Goal: Transaction & Acquisition: Purchase product/service

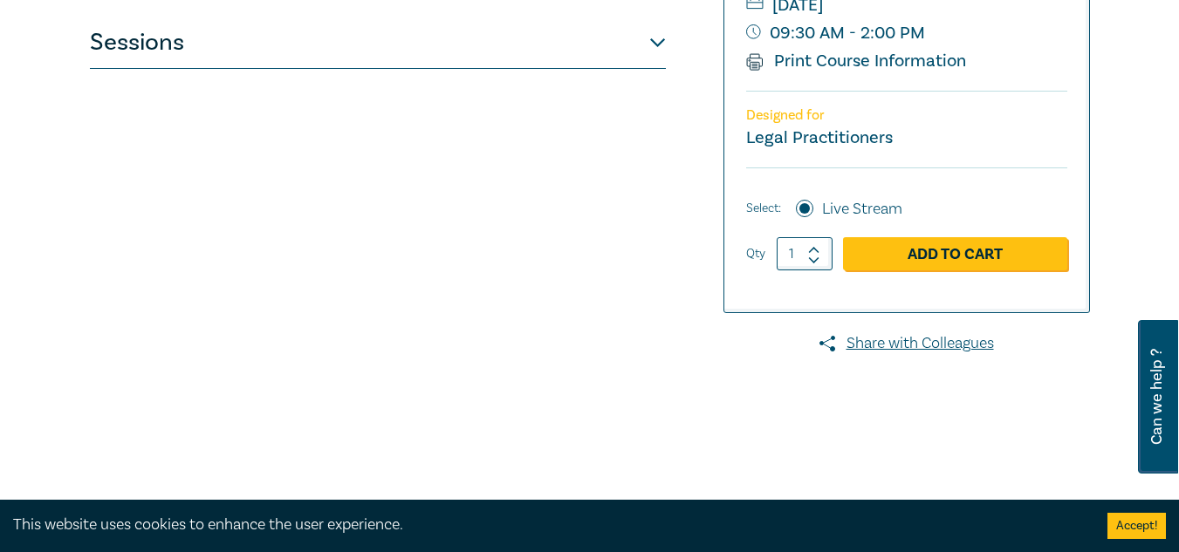
scroll to position [475, 0]
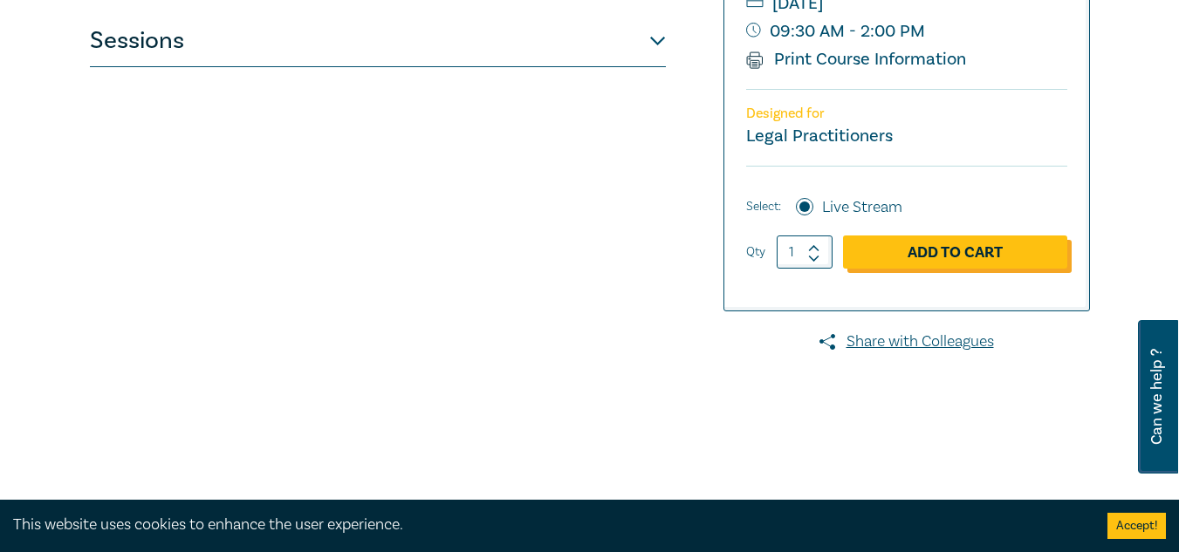
click at [966, 255] on link "Add to Cart" at bounding box center [955, 252] width 224 height 33
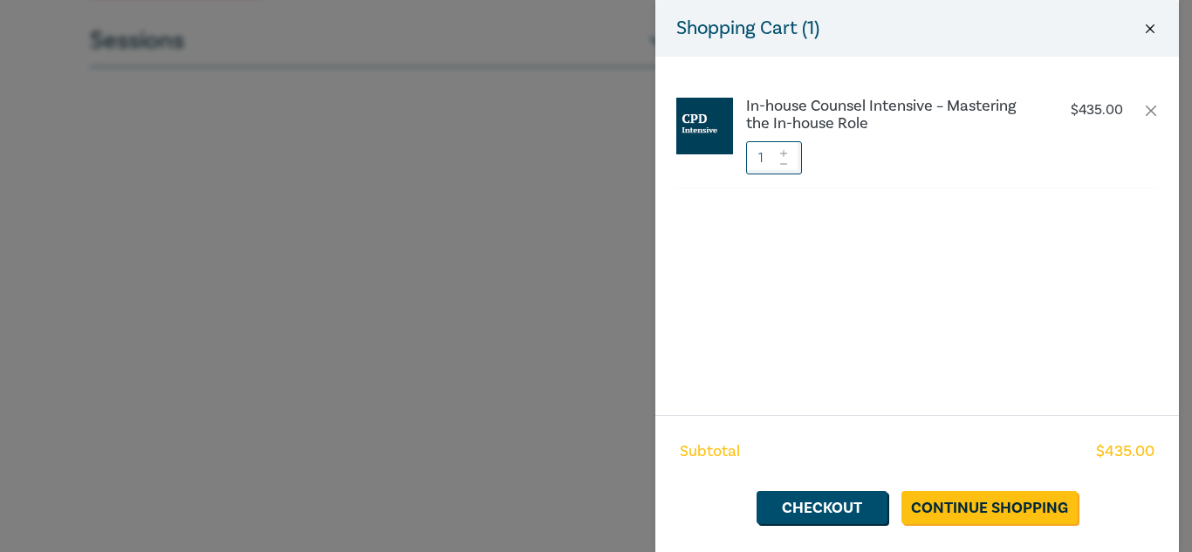
click at [1145, 21] on button "Close" at bounding box center [1150, 29] width 16 height 16
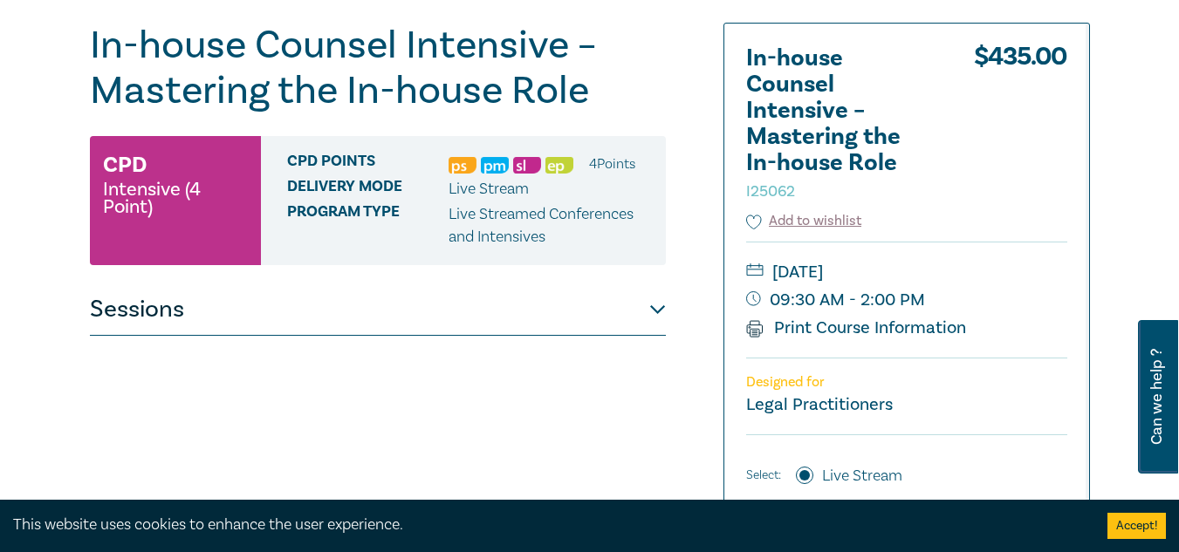
scroll to position [205, 0]
click at [694, 339] on div "In-house Counsel Intensive – Mastering the In-house Role I25062 CPD Intensive (…" at bounding box center [419, 460] width 681 height 873
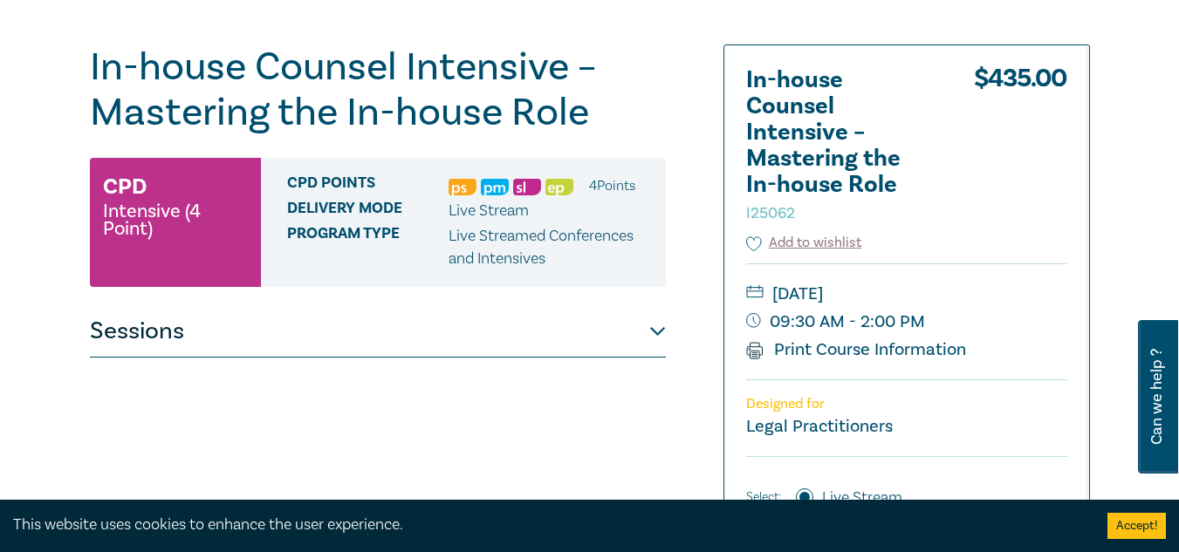
click at [656, 330] on button "Sessions" at bounding box center [378, 331] width 576 height 52
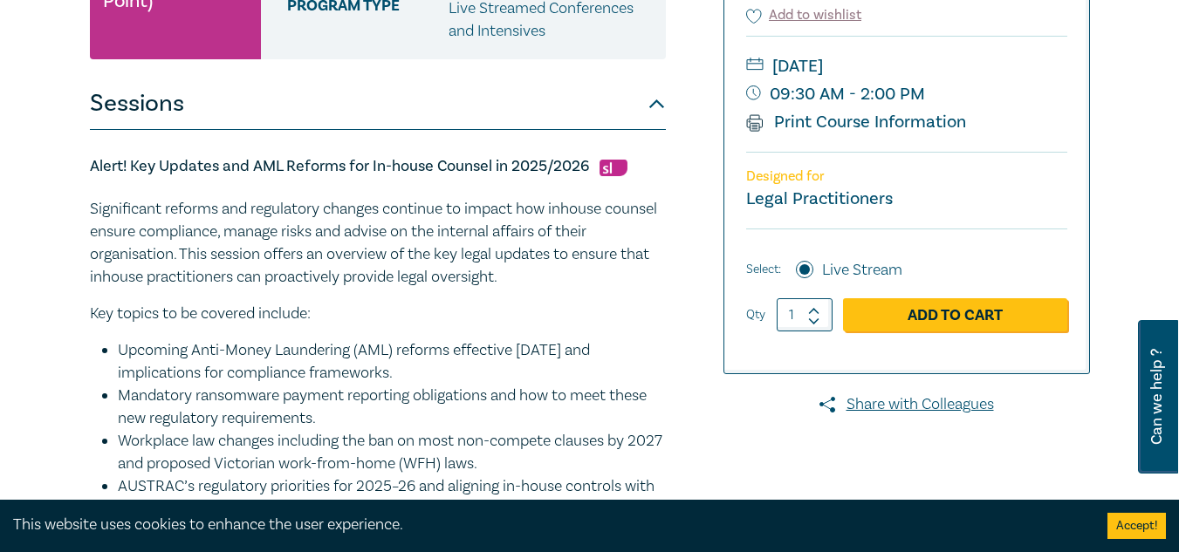
click at [510, 312] on p "Key topics to be covered include:" at bounding box center [378, 314] width 576 height 23
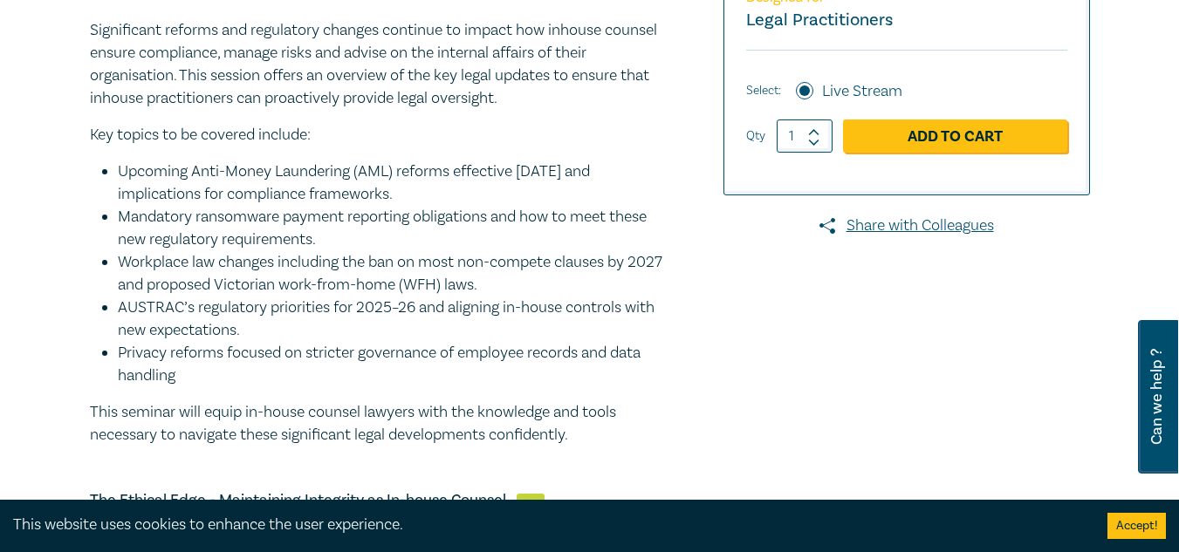
scroll to position [592, 0]
click at [510, 312] on li "AUSTRAC’s regulatory priorities for 2025–26 and aligning in-house controls with…" at bounding box center [392, 318] width 548 height 45
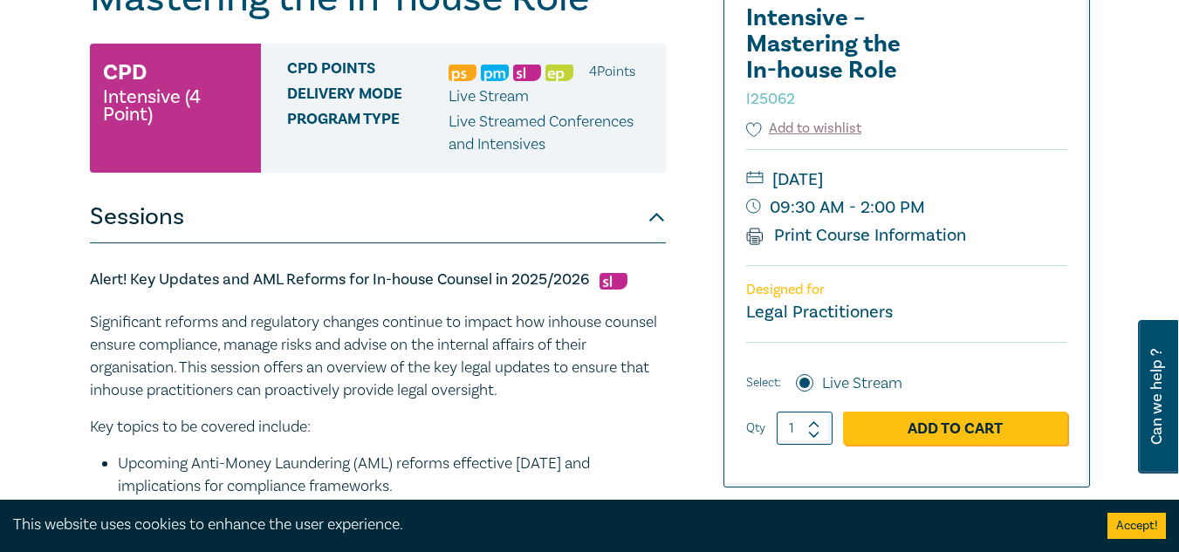
scroll to position [298, 0]
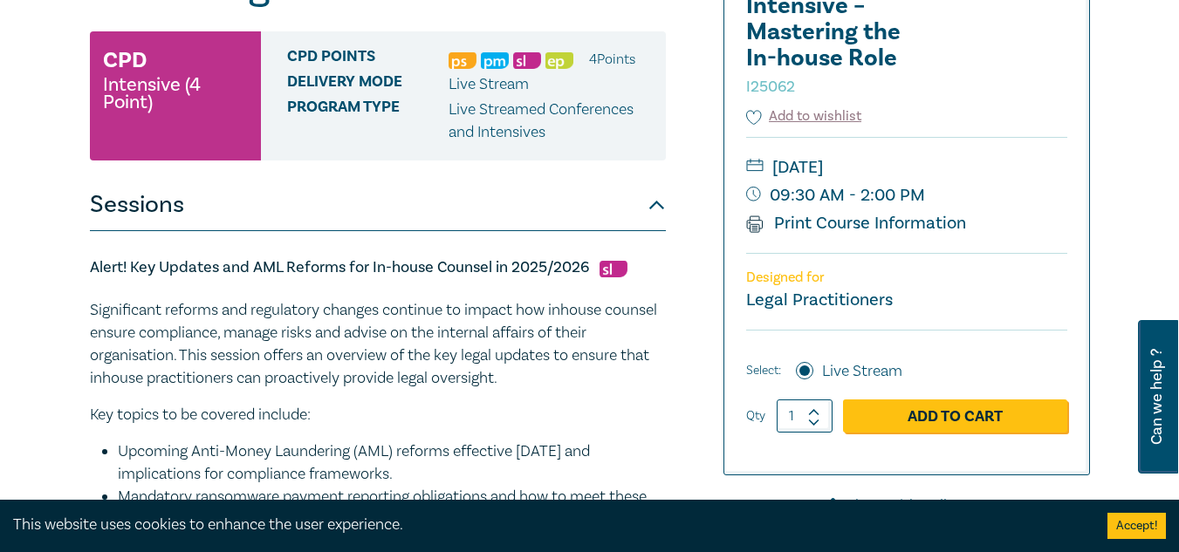
click at [495, 298] on div "Alert! Key Updates and AML Reforms for In-house Counsel in 2025/2026 Significan…" at bounding box center [378, 492] width 576 height 470
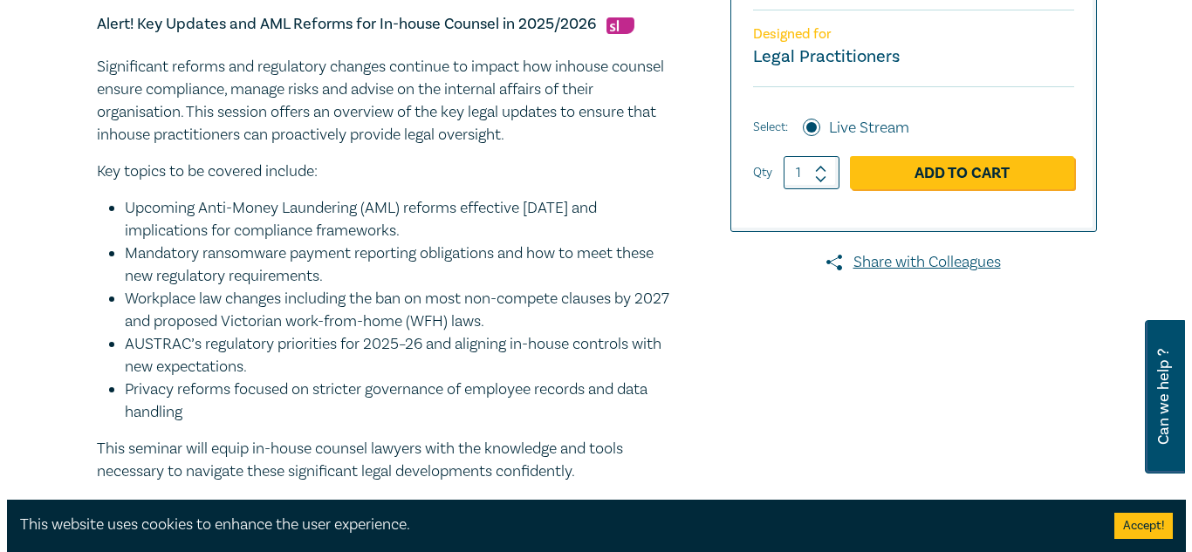
scroll to position [558, 0]
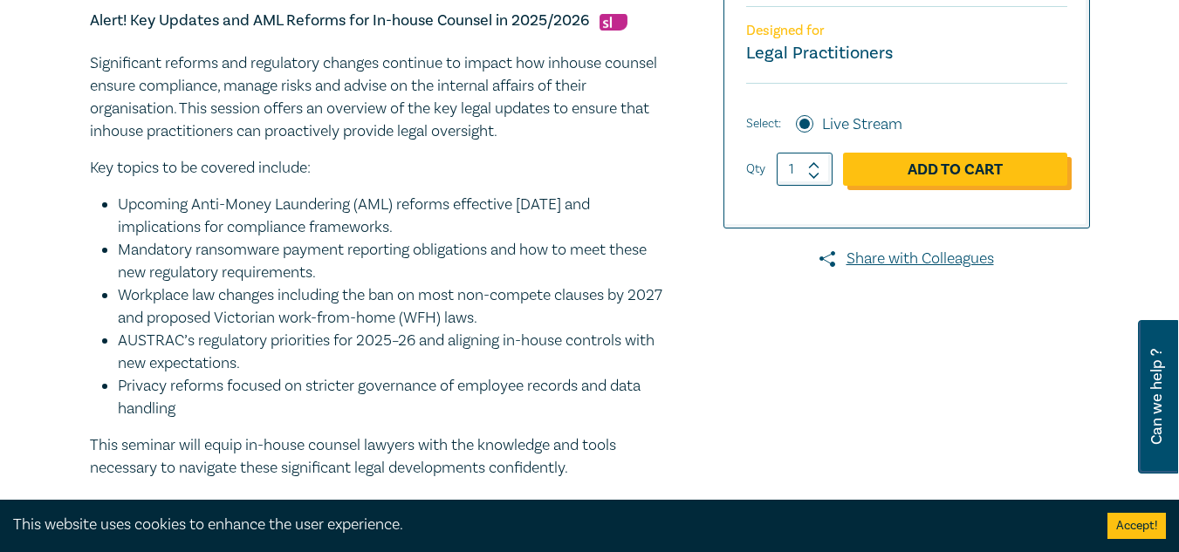
click at [928, 172] on link "Add to Cart" at bounding box center [955, 169] width 224 height 33
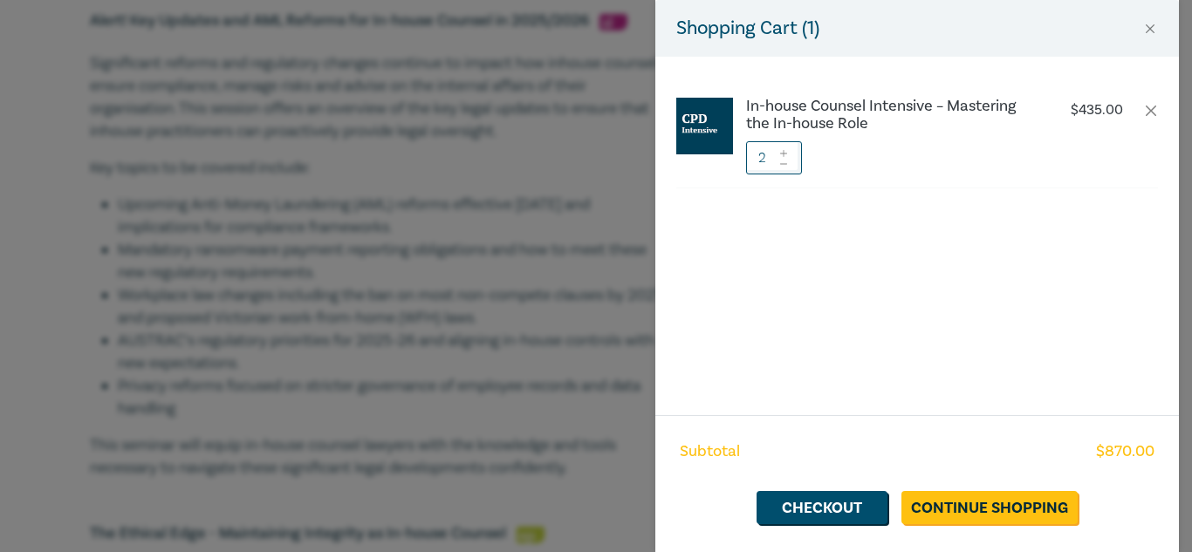
click at [785, 164] on icon at bounding box center [783, 163] width 7 height 1
click at [911, 260] on div "In-house Counsel Intensive – Mastering the In-house Role $ 435.00 1" at bounding box center [917, 236] width 524 height 359
click at [787, 150] on icon at bounding box center [784, 153] width 12 height 7
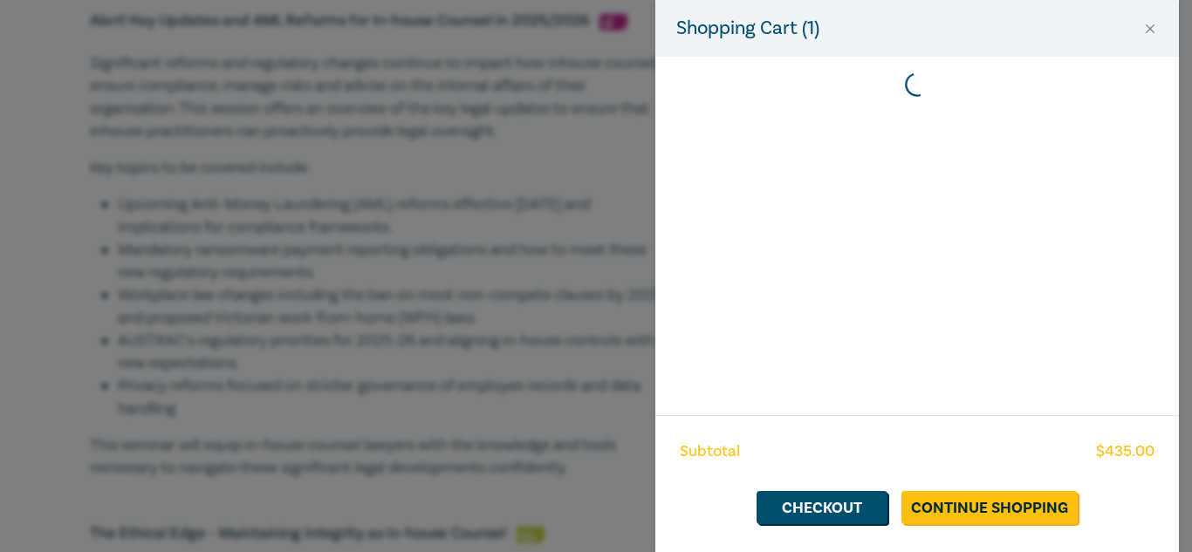
click at [824, 381] on div at bounding box center [917, 236] width 524 height 359
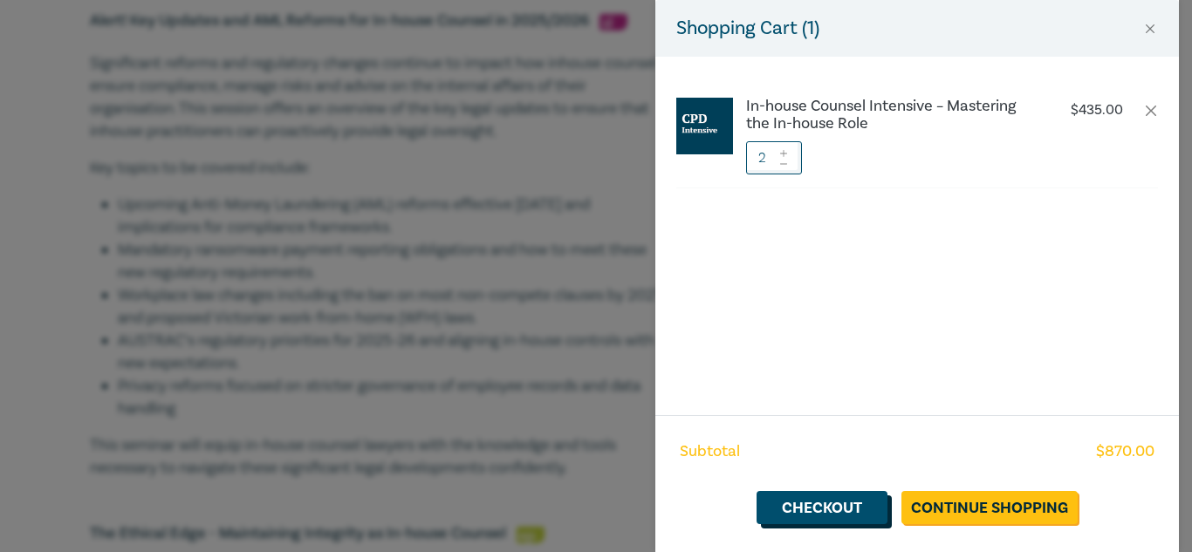
click at [822, 501] on link "Checkout" at bounding box center [822, 507] width 131 height 33
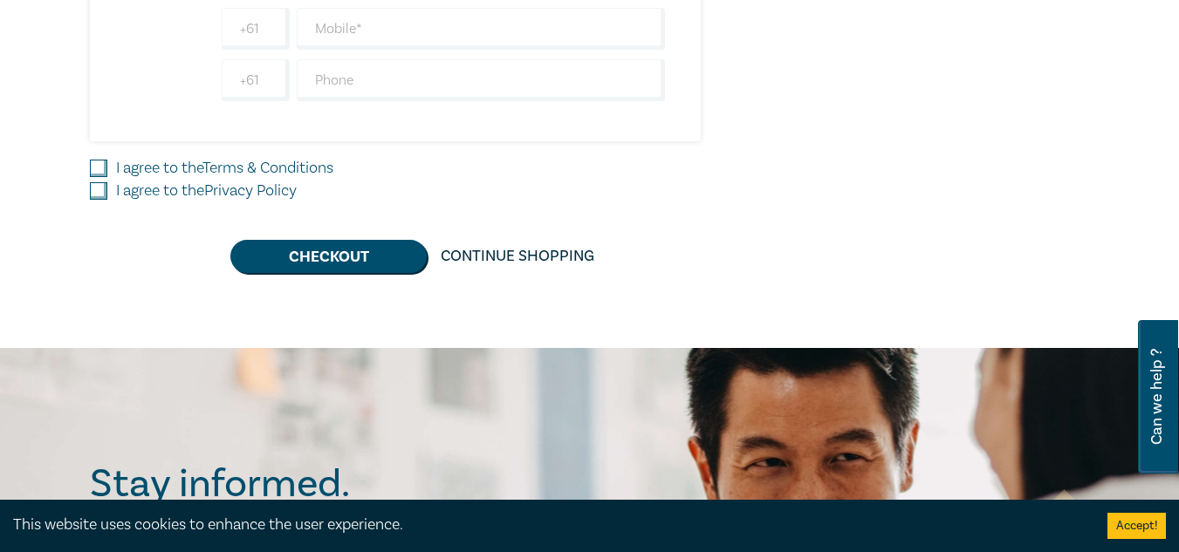
scroll to position [1334, 0]
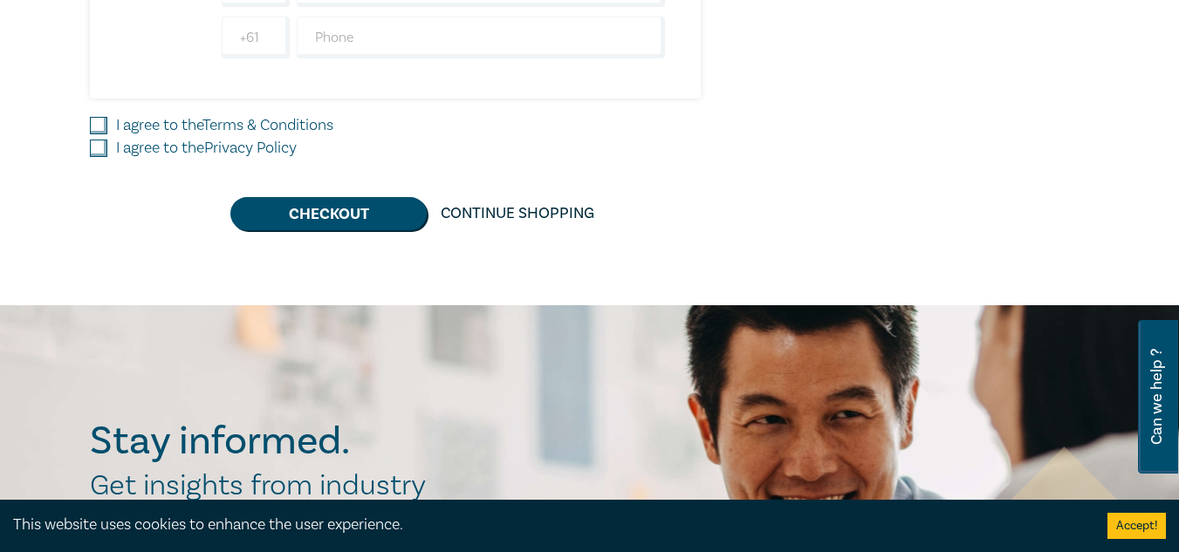
click at [103, 126] on input "I agree to the Terms & Conditions" at bounding box center [98, 125] width 17 height 17
checkbox input "true"
click at [94, 141] on input "I agree to the Privacy Policy" at bounding box center [98, 148] width 17 height 17
checkbox input "true"
click at [295, 226] on button "Checkout" at bounding box center [328, 213] width 196 height 33
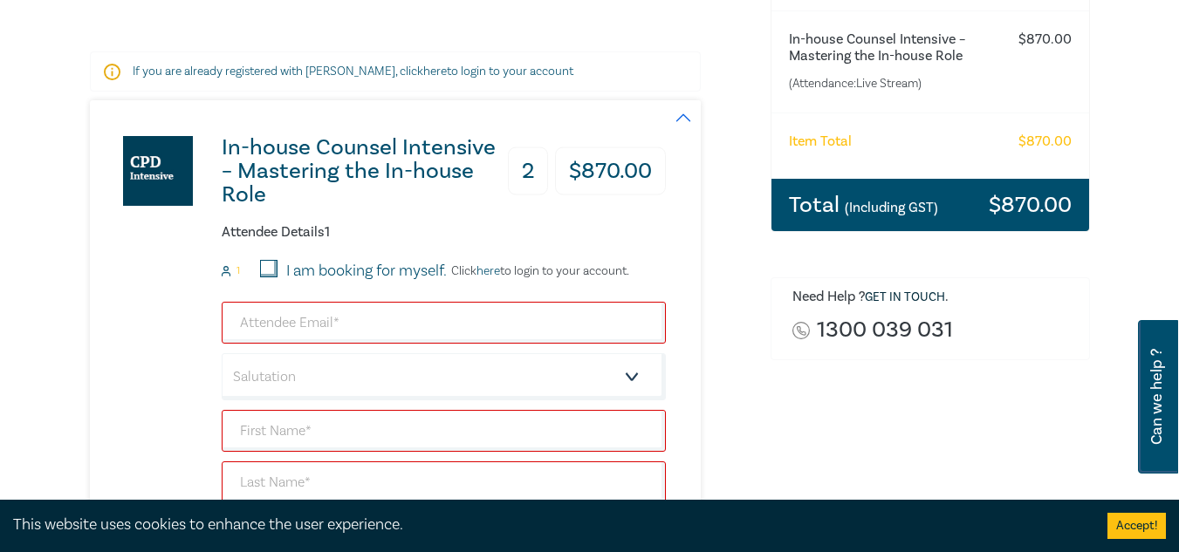
scroll to position [285, 0]
click at [266, 264] on input "I am booking for myself." at bounding box center [268, 267] width 17 height 17
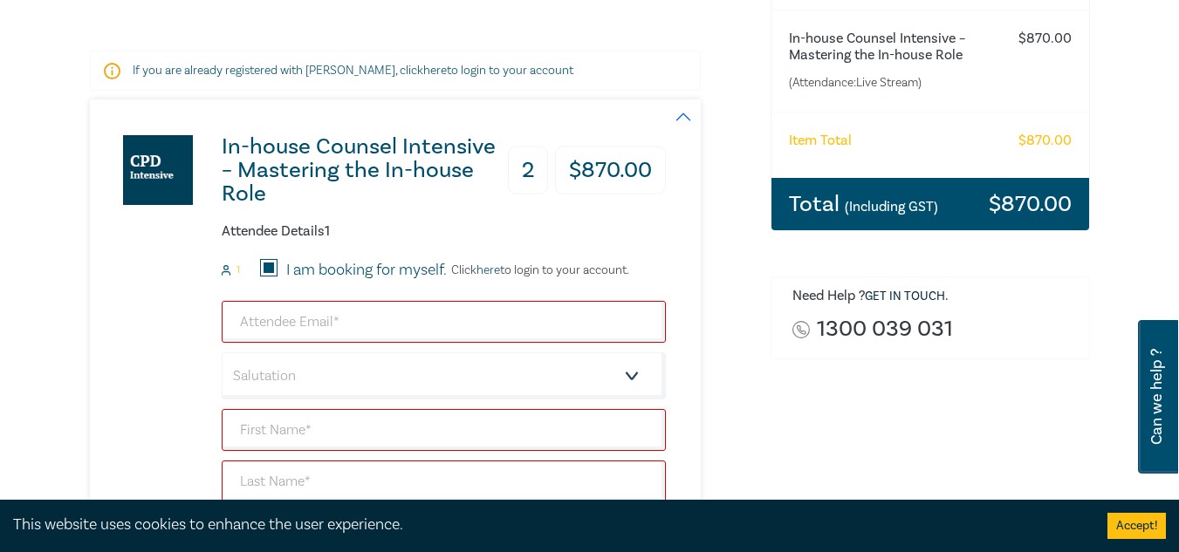
click at [266, 264] on input "I am booking for myself." at bounding box center [268, 267] width 17 height 17
checkbox input "false"
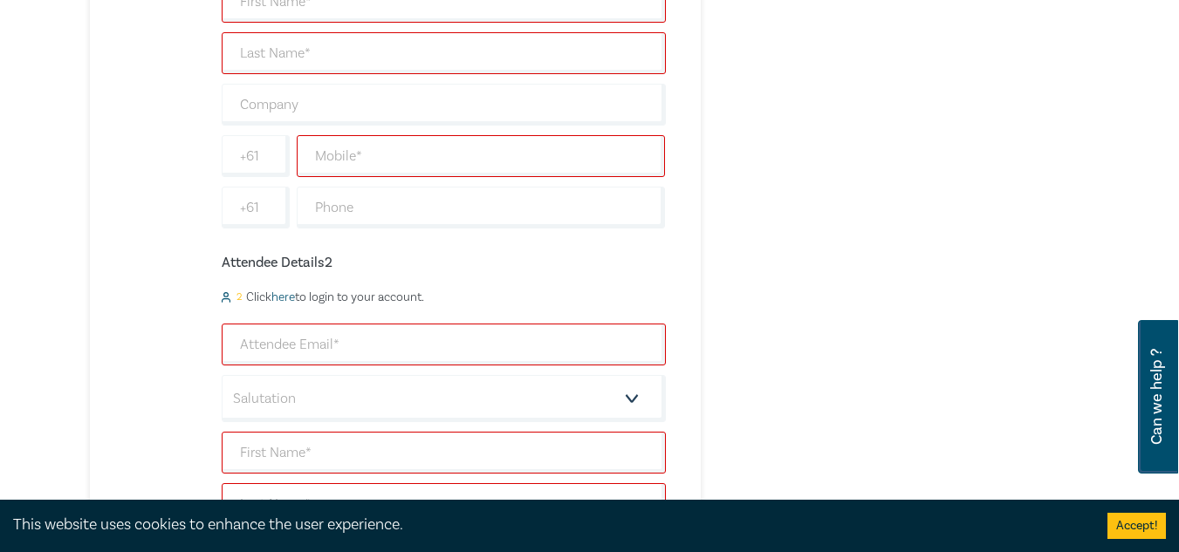
scroll to position [460, 0]
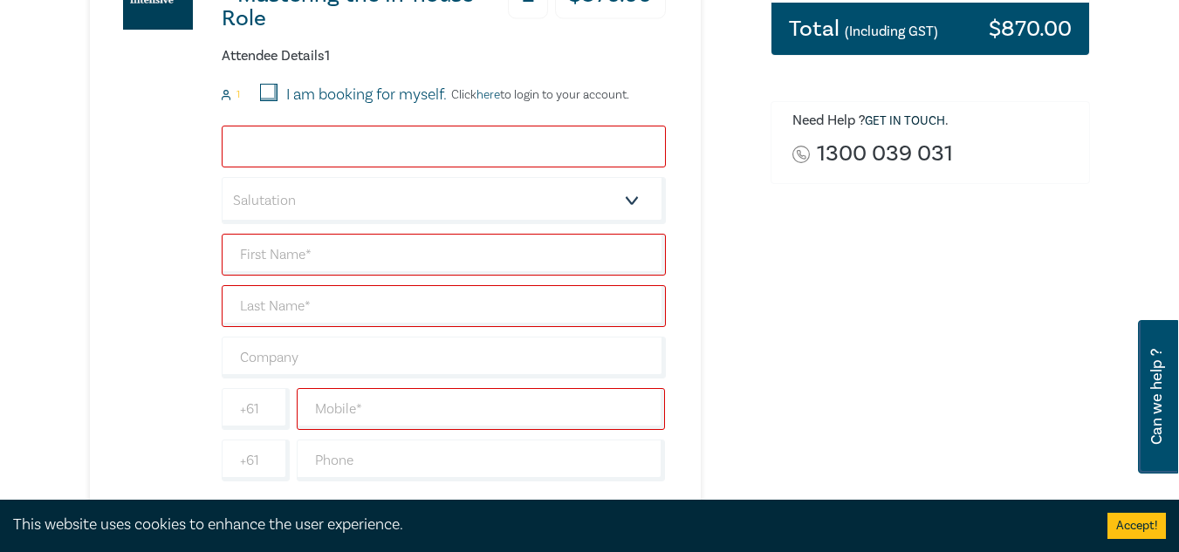
click at [341, 137] on input "email" at bounding box center [444, 147] width 444 height 42
type input "[EMAIL_ADDRESS][DOMAIN_NAME]"
type input "Jovan"
type input "Srnic"
type input "0"
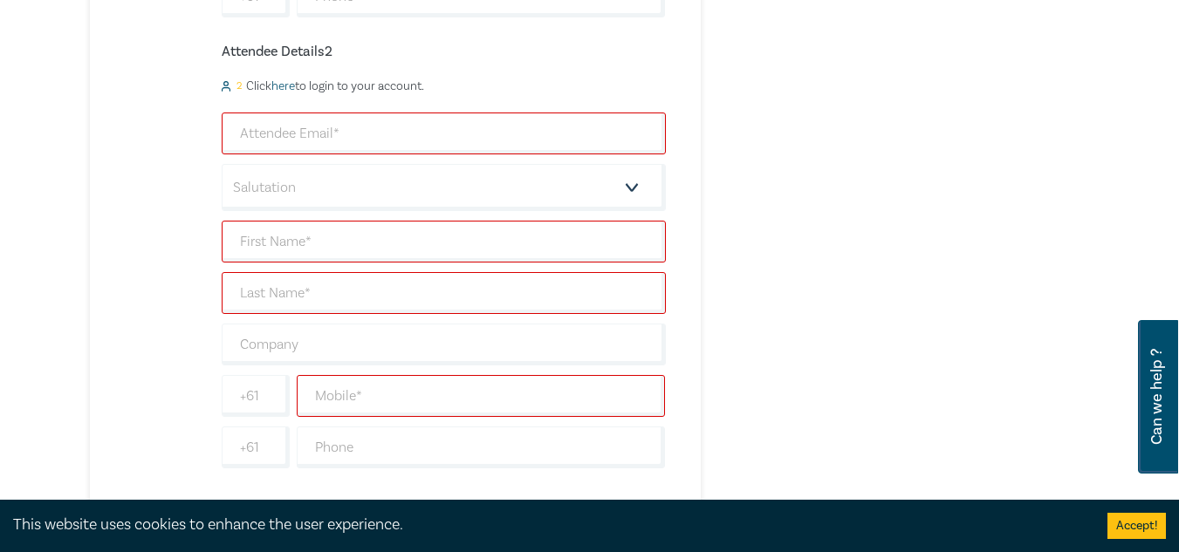
scroll to position [926, 0]
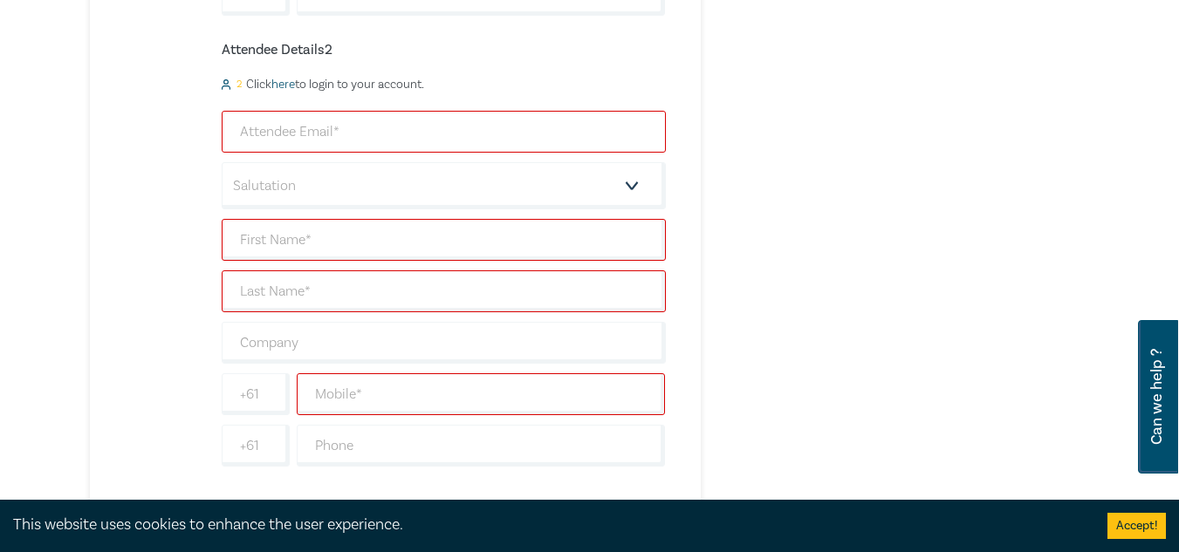
type input "480514845"
click at [335, 142] on input "email" at bounding box center [444, 132] width 444 height 42
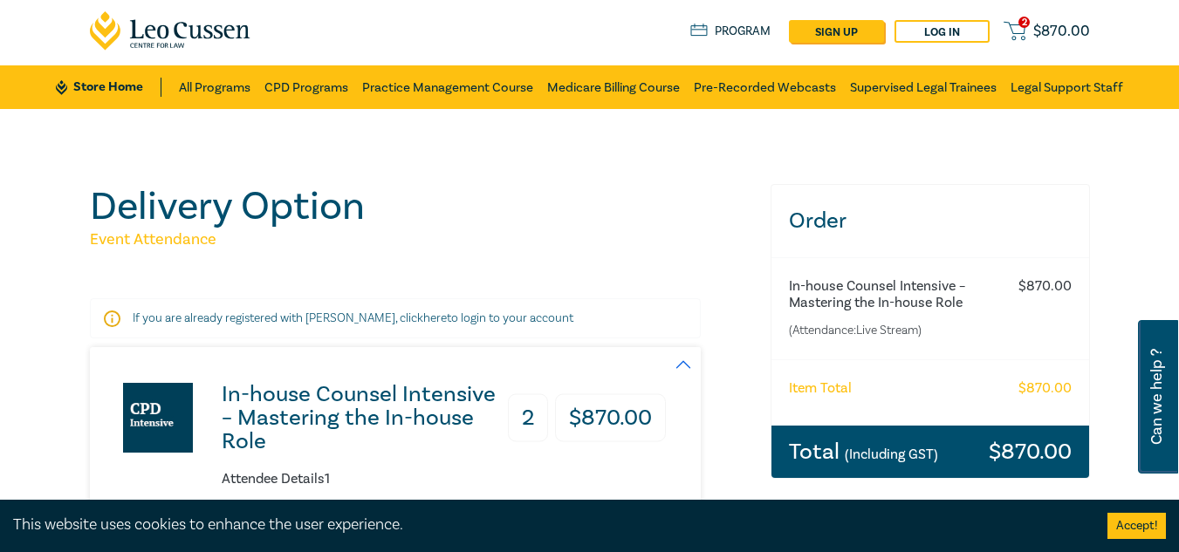
scroll to position [33, 0]
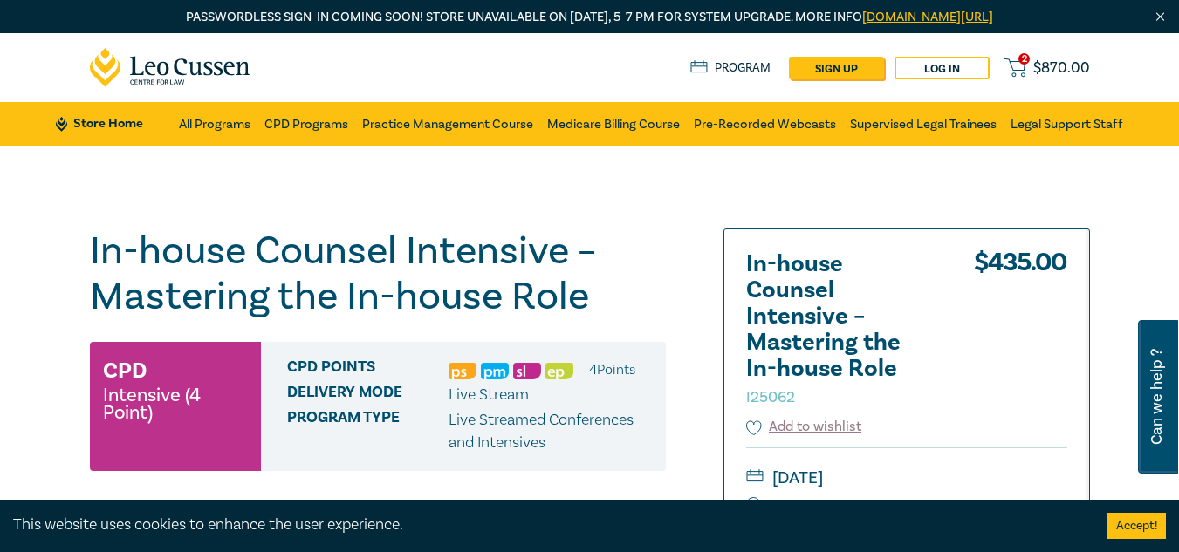
click at [1033, 59] on link "2 $ 870.00" at bounding box center [1047, 68] width 86 height 22
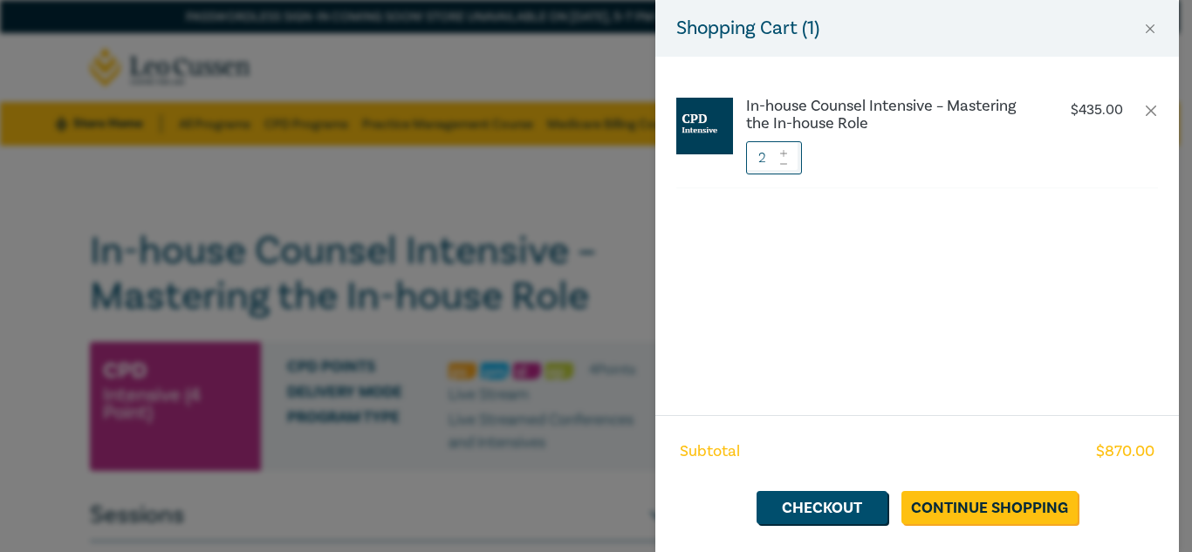
click at [787, 164] on icon at bounding box center [784, 164] width 12 height 7
click at [826, 507] on link "Checkout" at bounding box center [822, 507] width 131 height 33
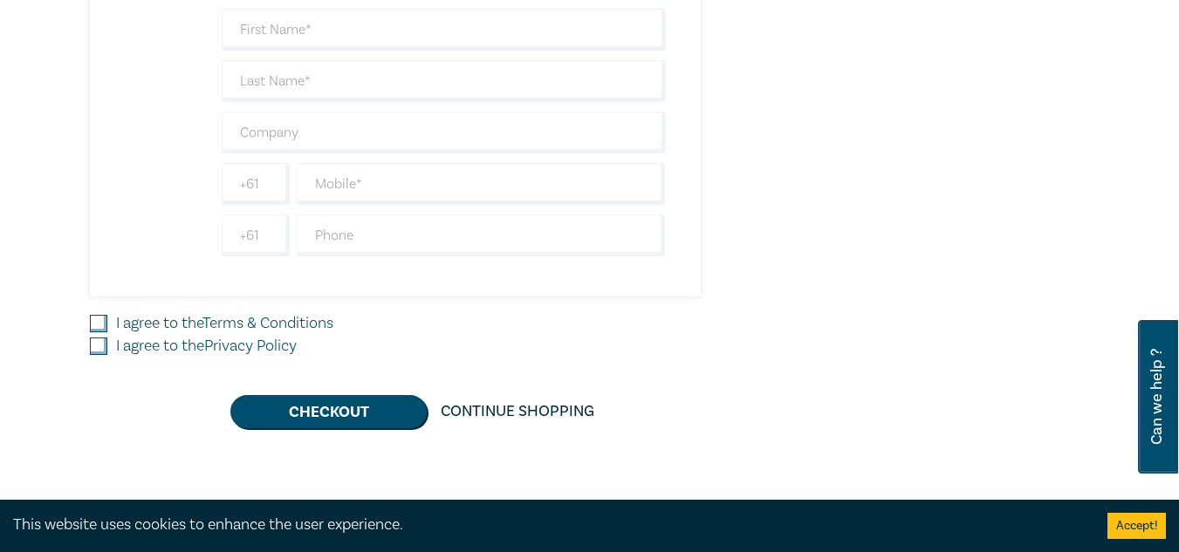
scroll to position [422, 0]
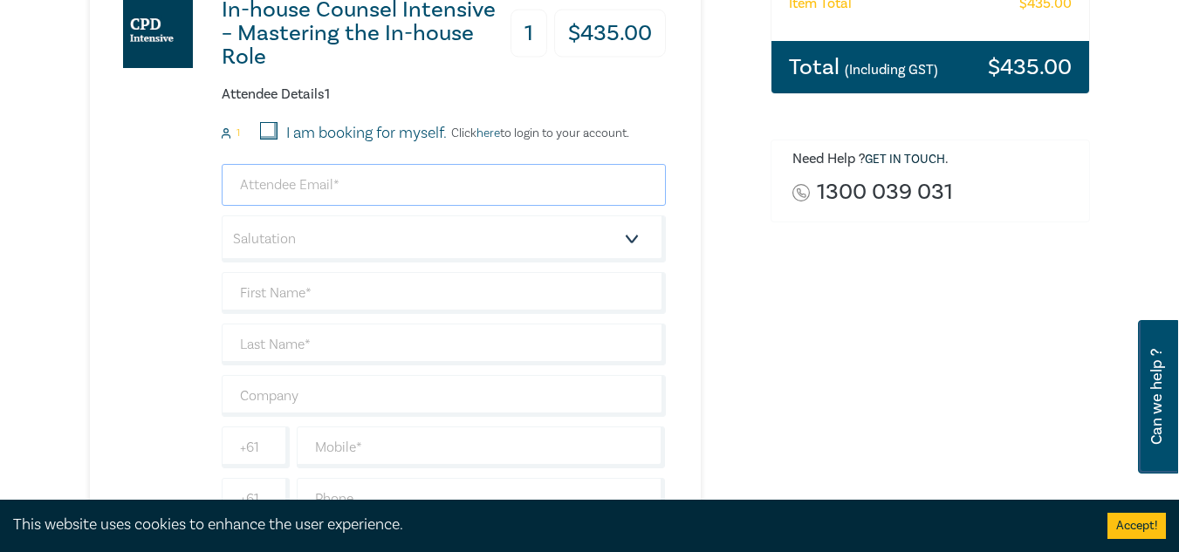
click at [367, 186] on input "email" at bounding box center [444, 185] width 444 height 42
type input "[EMAIL_ADDRESS][DOMAIN_NAME]"
type input "Jovan"
type input "Srnic"
type input "0404171243"
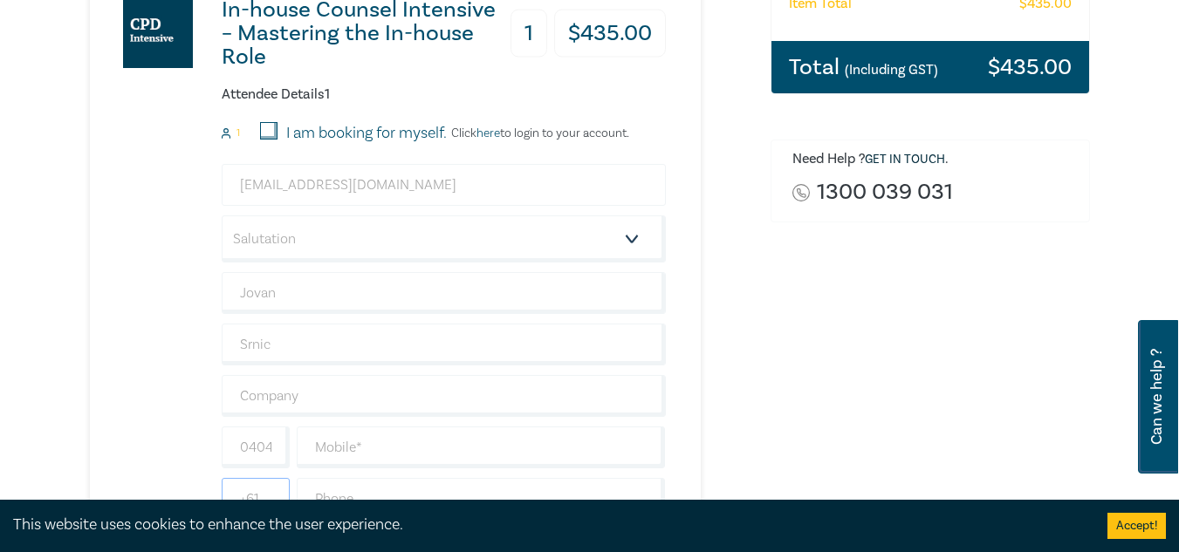
type input "[GEOGRAPHIC_DATA]"
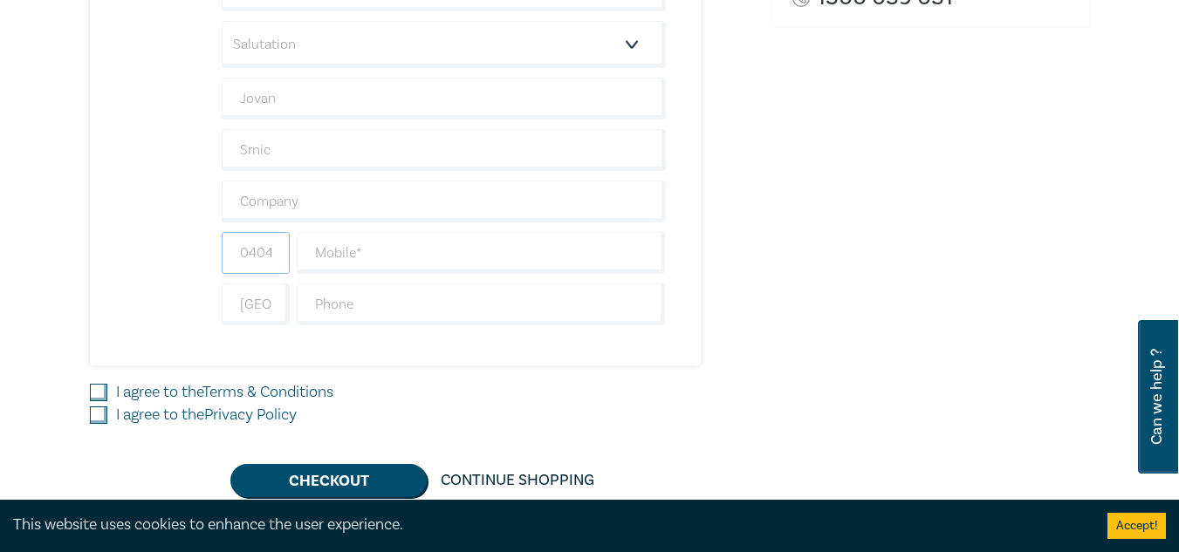
scroll to position [0, 0]
drag, startPoint x: 272, startPoint y: 253, endPoint x: 138, endPoint y: 257, distance: 134.5
click at [138, 257] on div "In-house Counsel Intensive – Mastering the In-house Role 1 $ 435.00 Attendee De…" at bounding box center [378, 67] width 576 height 598
click at [251, 256] on input "171243" at bounding box center [256, 253] width 68 height 42
type input "3"
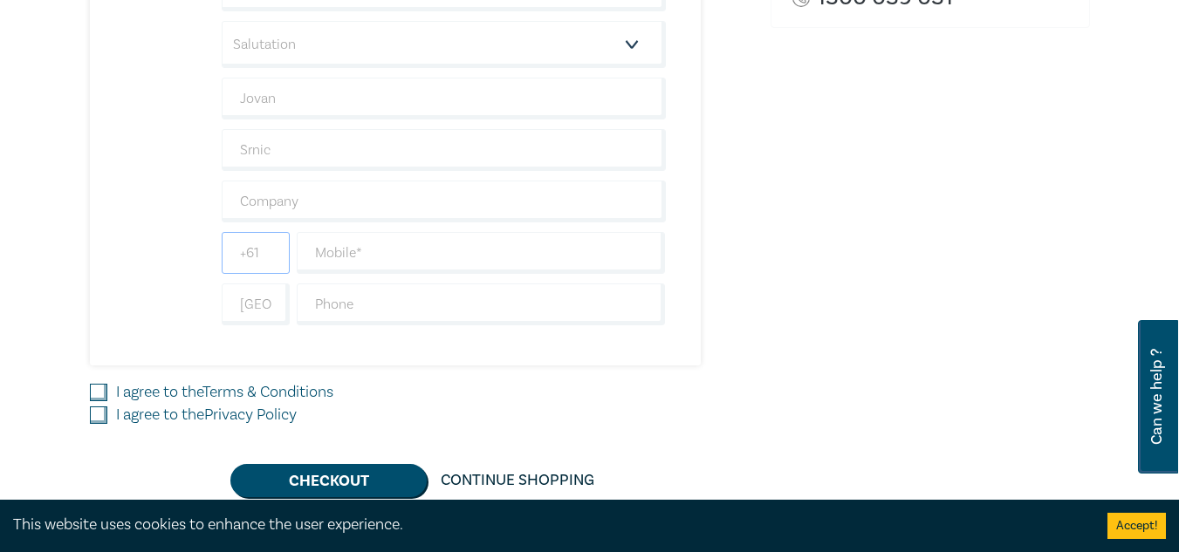
type input "+61"
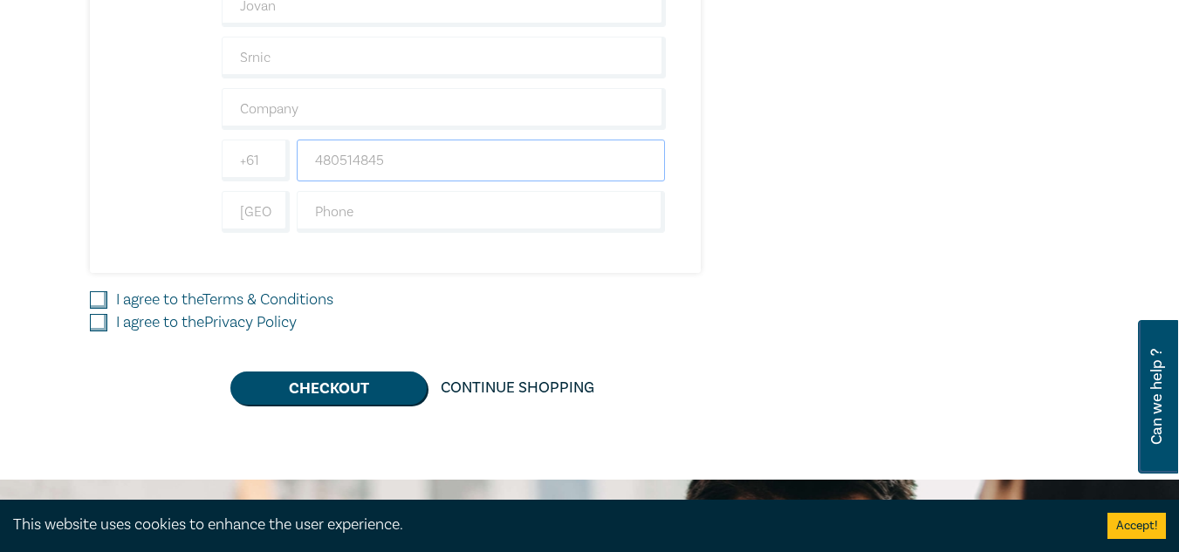
scroll to position [710, 0]
type input "480514845"
click at [186, 296] on label "I agree to the Terms & Conditions" at bounding box center [224, 299] width 217 height 23
click at [107, 296] on input "I agree to the Terms & Conditions" at bounding box center [98, 299] width 17 height 17
click at [185, 310] on label "I agree to the Terms & Conditions" at bounding box center [224, 299] width 217 height 23
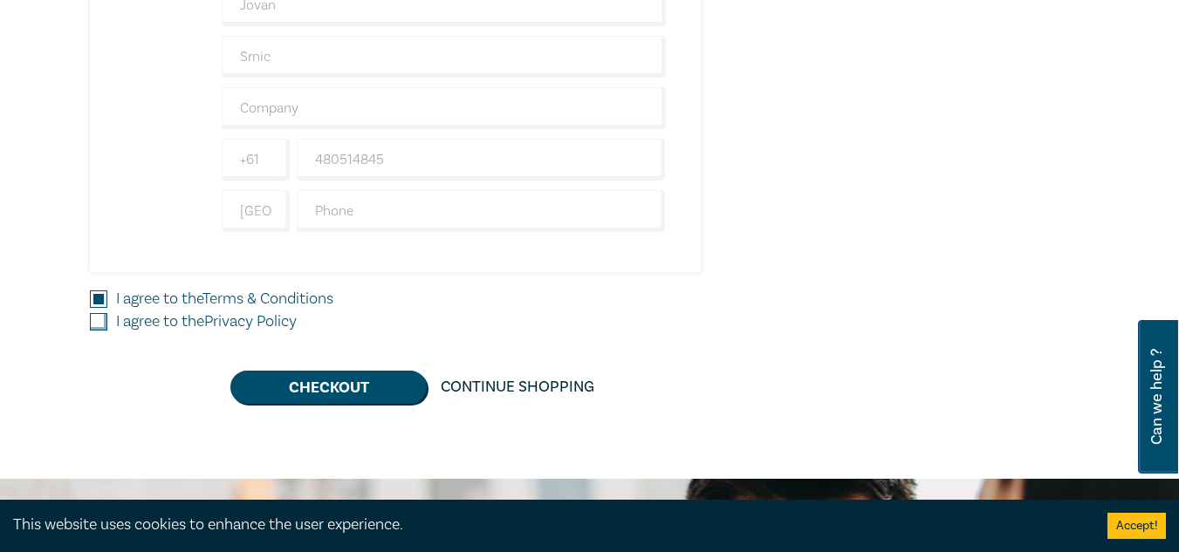
click at [107, 308] on input "I agree to the Terms & Conditions" at bounding box center [98, 299] width 17 height 17
click at [266, 298] on link "Terms & Conditions" at bounding box center [267, 299] width 131 height 20
click at [107, 298] on input "I agree to the Terms & Conditions" at bounding box center [98, 299] width 17 height 17
checkbox input "true"
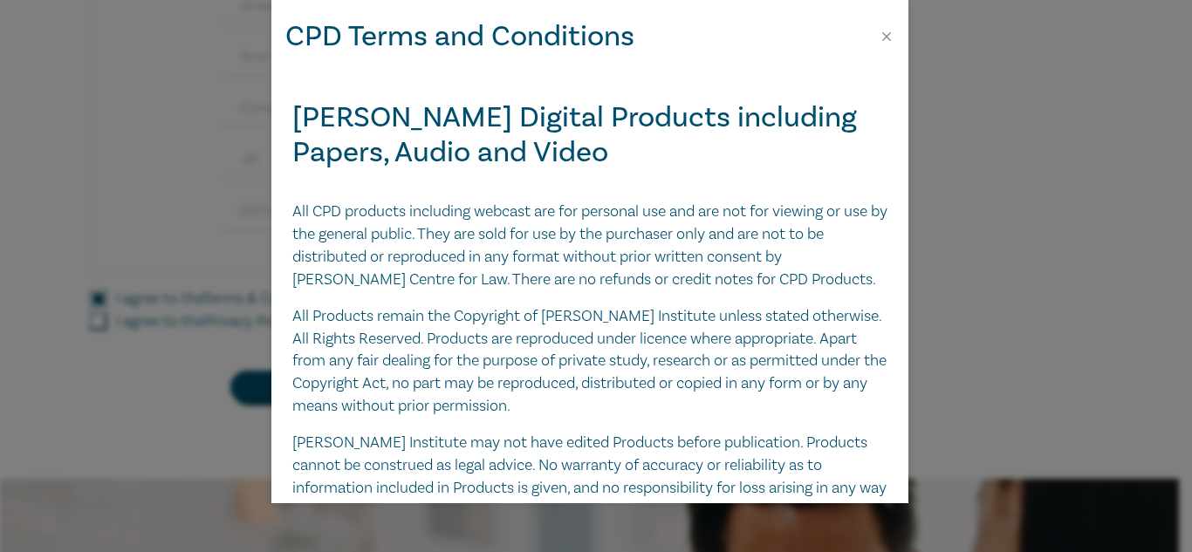
click at [262, 312] on div "CPD Terms and Conditions [PERSON_NAME] Digital Products including Papers, Audio…" at bounding box center [596, 276] width 1192 height 552
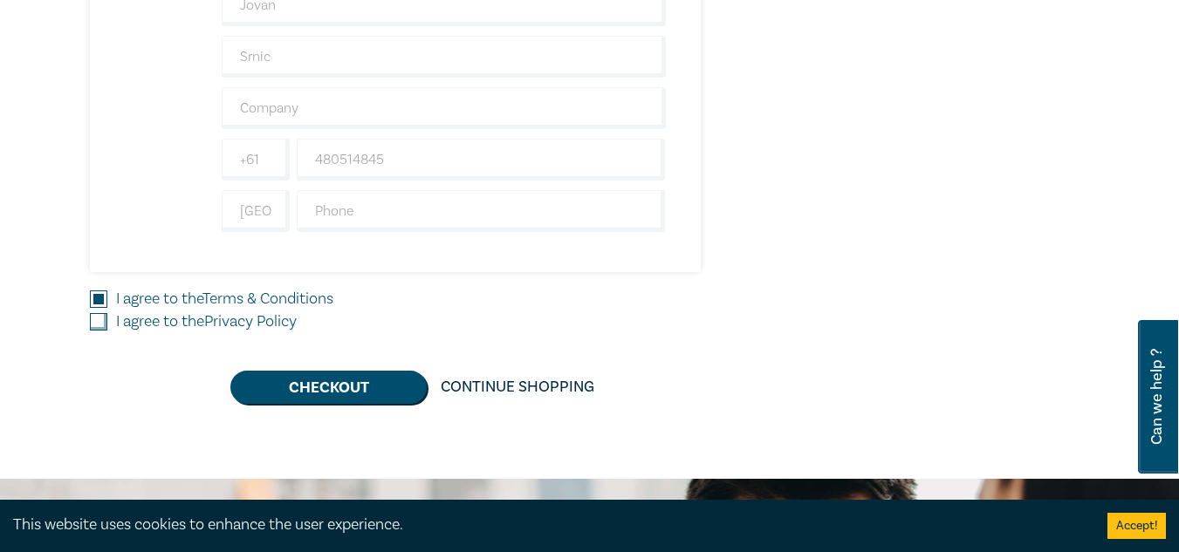
click at [268, 317] on link "Privacy Policy" at bounding box center [250, 322] width 93 height 20
click at [107, 317] on input "I agree to the Privacy Policy" at bounding box center [98, 321] width 17 height 17
checkbox input "true"
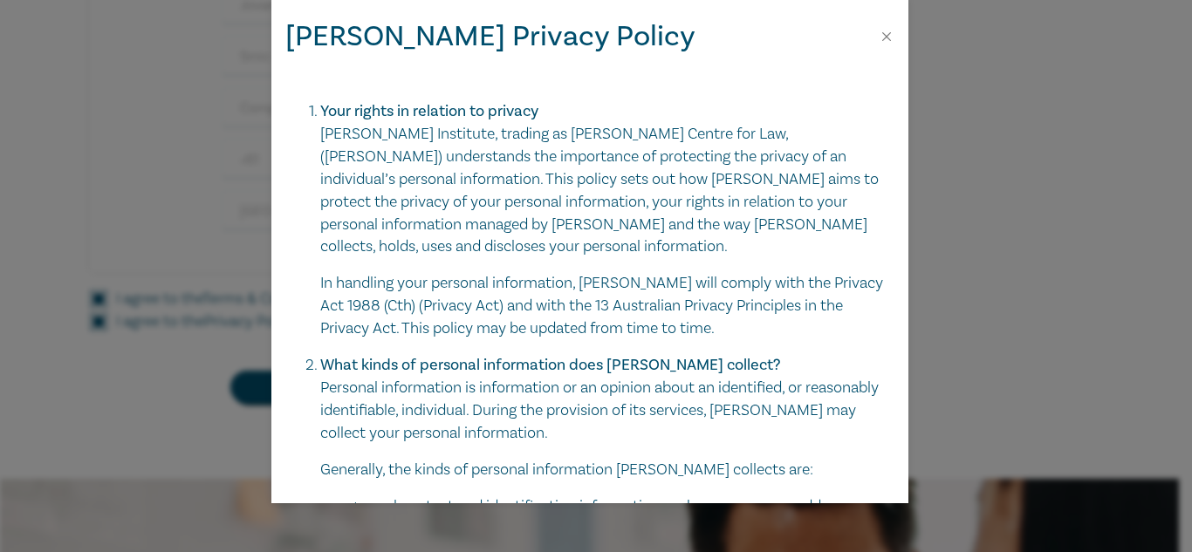
click at [202, 394] on div "[PERSON_NAME] Privacy Policy Your rights in relation to privacy [PERSON_NAME][G…" at bounding box center [596, 276] width 1192 height 552
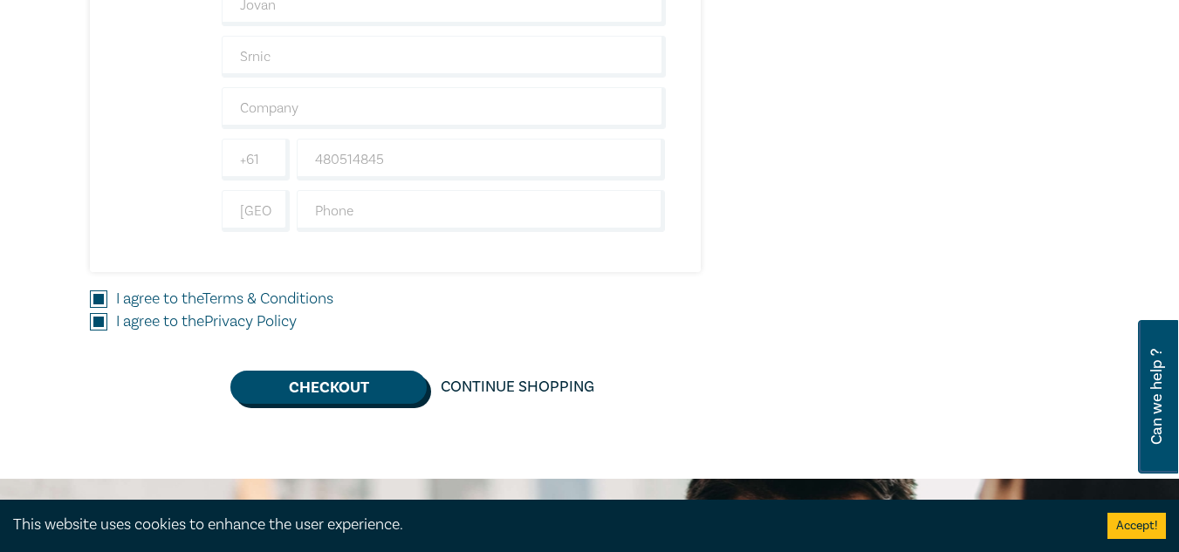
click at [307, 390] on button "Checkout" at bounding box center [328, 387] width 196 height 33
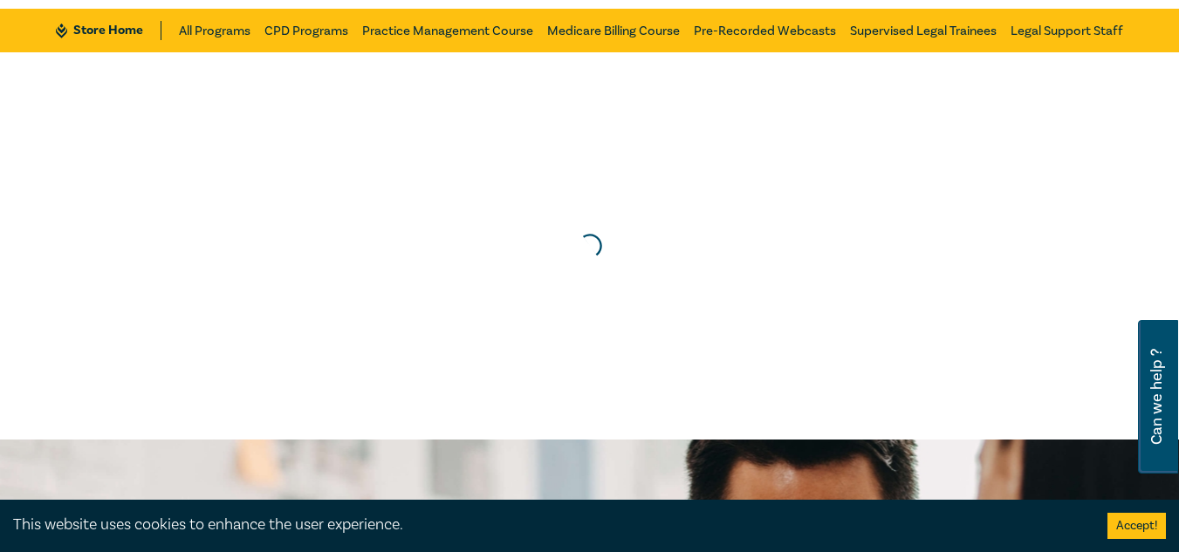
scroll to position [94, 0]
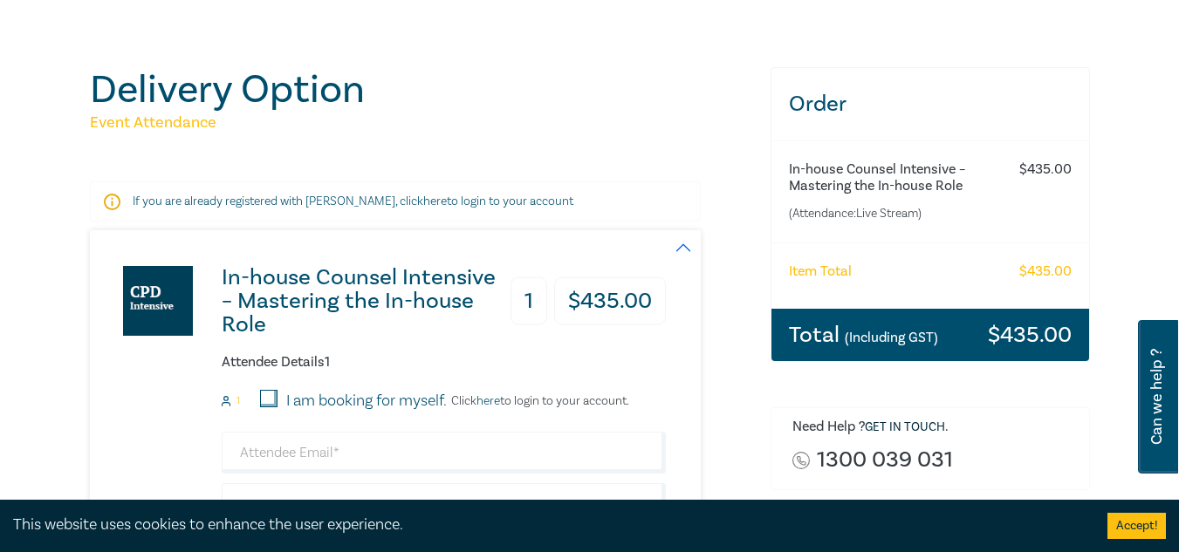
scroll to position [3, 0]
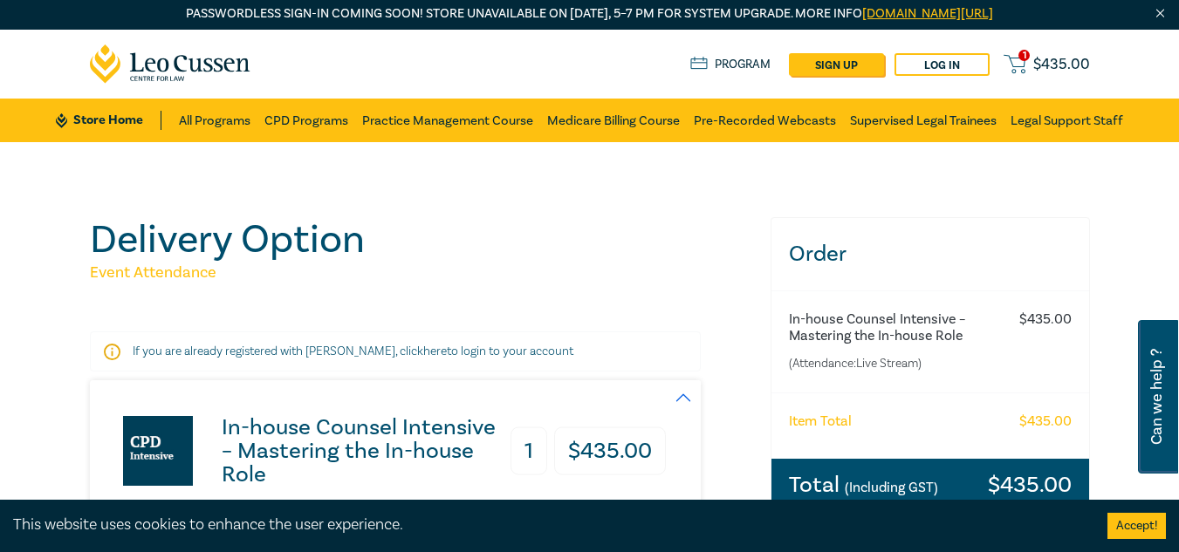
click at [723, 242] on h1 "Delivery Option" at bounding box center [420, 239] width 660 height 45
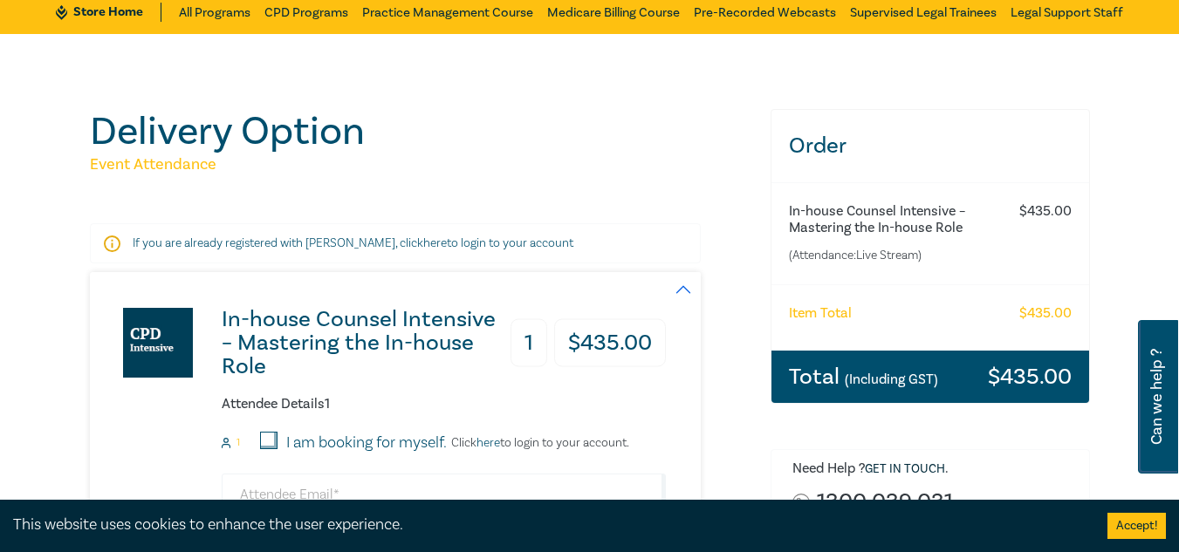
scroll to position [0, 0]
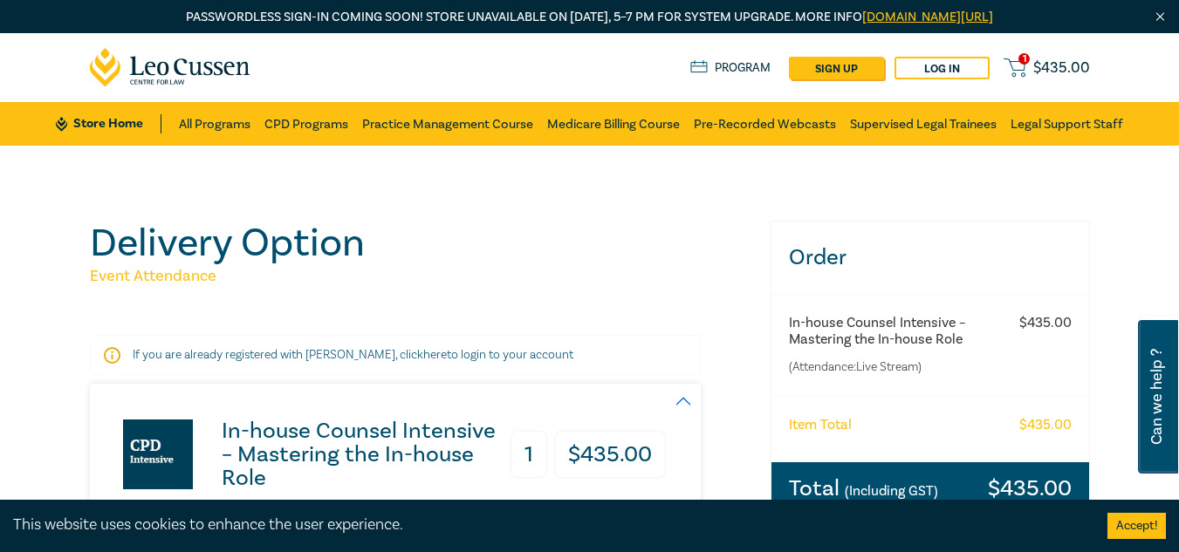
click at [637, 257] on h1 "Delivery Option" at bounding box center [420, 243] width 660 height 45
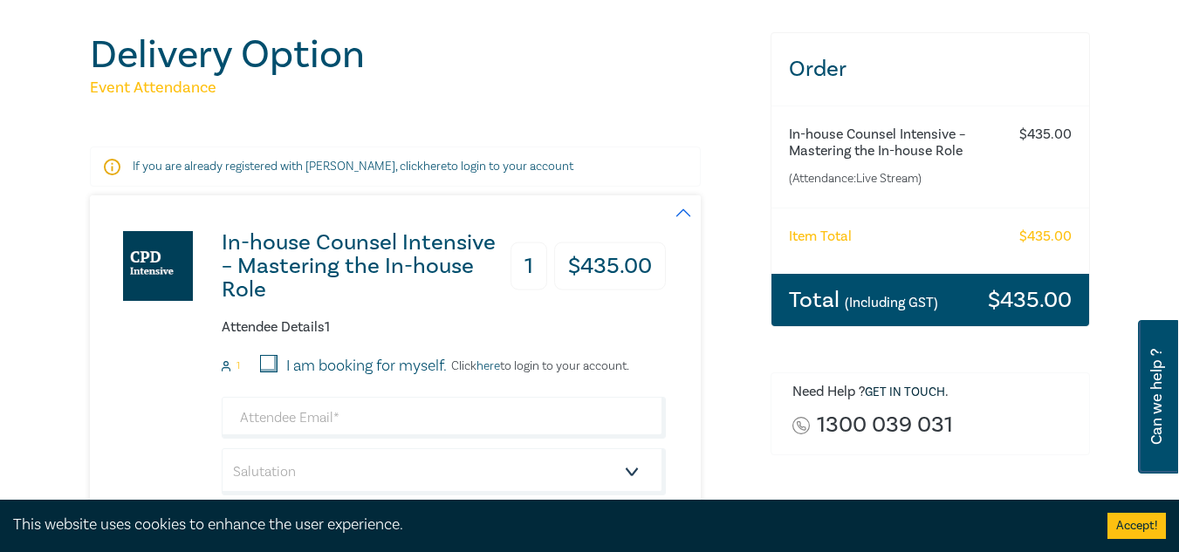
scroll to position [189, 0]
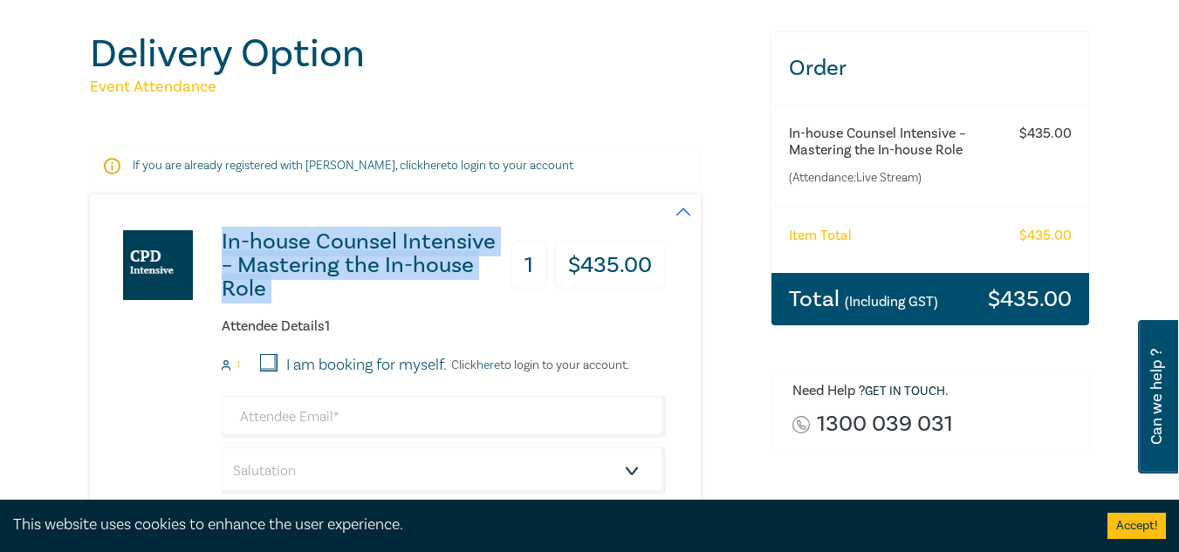
drag, startPoint x: 217, startPoint y: 247, endPoint x: 517, endPoint y: 277, distance: 300.8
click at [517, 277] on div "In-house Counsel Intensive – Mastering the In-house Role 1 $ 435.00 Attendee De…" at bounding box center [378, 494] width 576 height 598
copy h3 "In-house Counsel Intensive – Mastering the In-house Role"
